Goal: Information Seeking & Learning: Understand process/instructions

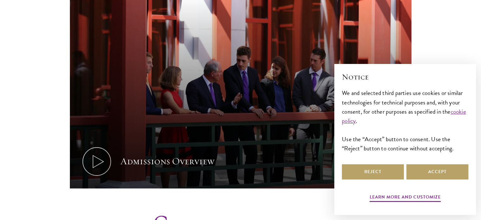
scroll to position [332, 0]
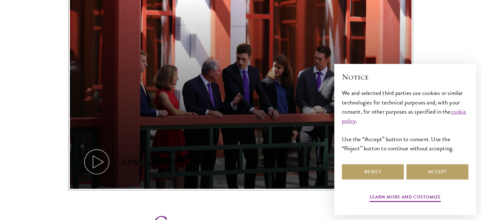
click at [91, 155] on icon at bounding box center [97, 161] width 28 height 28
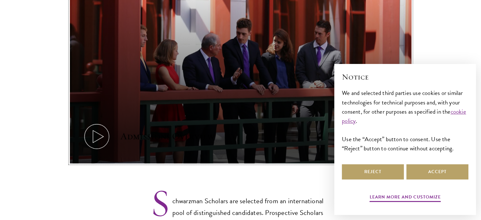
scroll to position [358, 0]
click at [96, 130] on use at bounding box center [98, 136] width 10 height 12
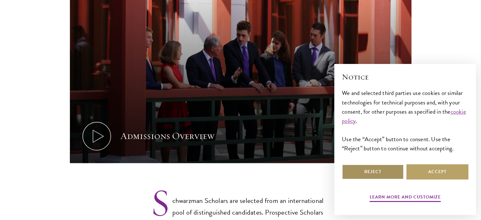
click at [388, 176] on button "Reject" at bounding box center [373, 171] width 62 height 15
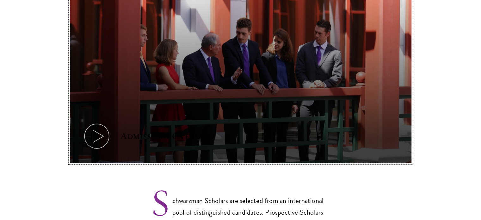
click at [100, 124] on icon at bounding box center [97, 136] width 28 height 28
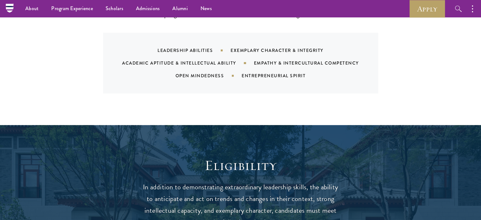
scroll to position [725, 0]
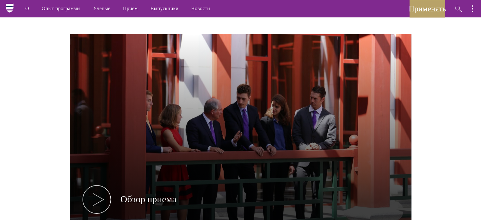
scroll to position [307, 0]
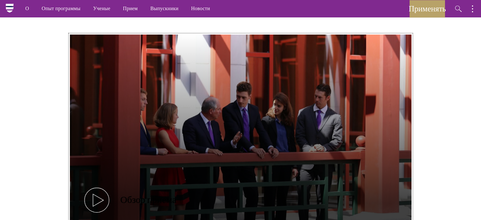
click at [99, 195] on icon at bounding box center [97, 200] width 28 height 28
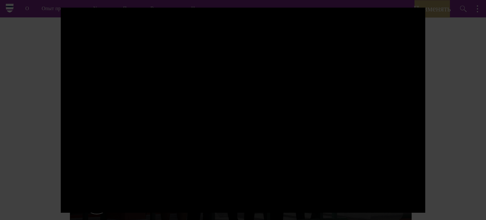
click at [465, 75] on div at bounding box center [243, 110] width 486 height 220
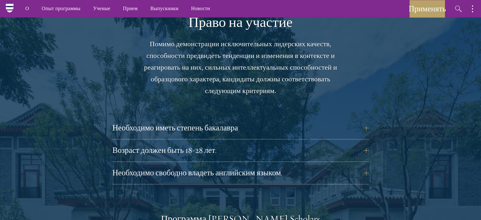
scroll to position [891, 0]
click at [365, 174] on button "Необходимо свободно владеть английским языком." at bounding box center [245, 172] width 256 height 15
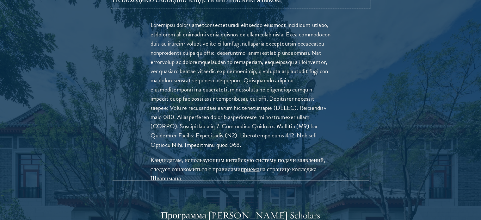
scroll to position [1069, 0]
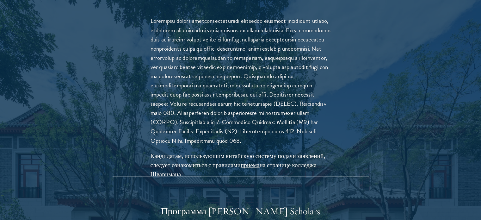
click at [275, 169] on font "Кандидатам, использующим китайскую систему подачи заявлений, следует ознакомить…" at bounding box center [238, 160] width 175 height 18
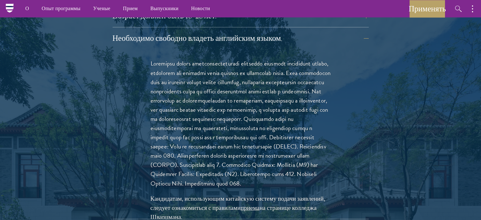
scroll to position [1026, 0]
